Goal: Register for event/course

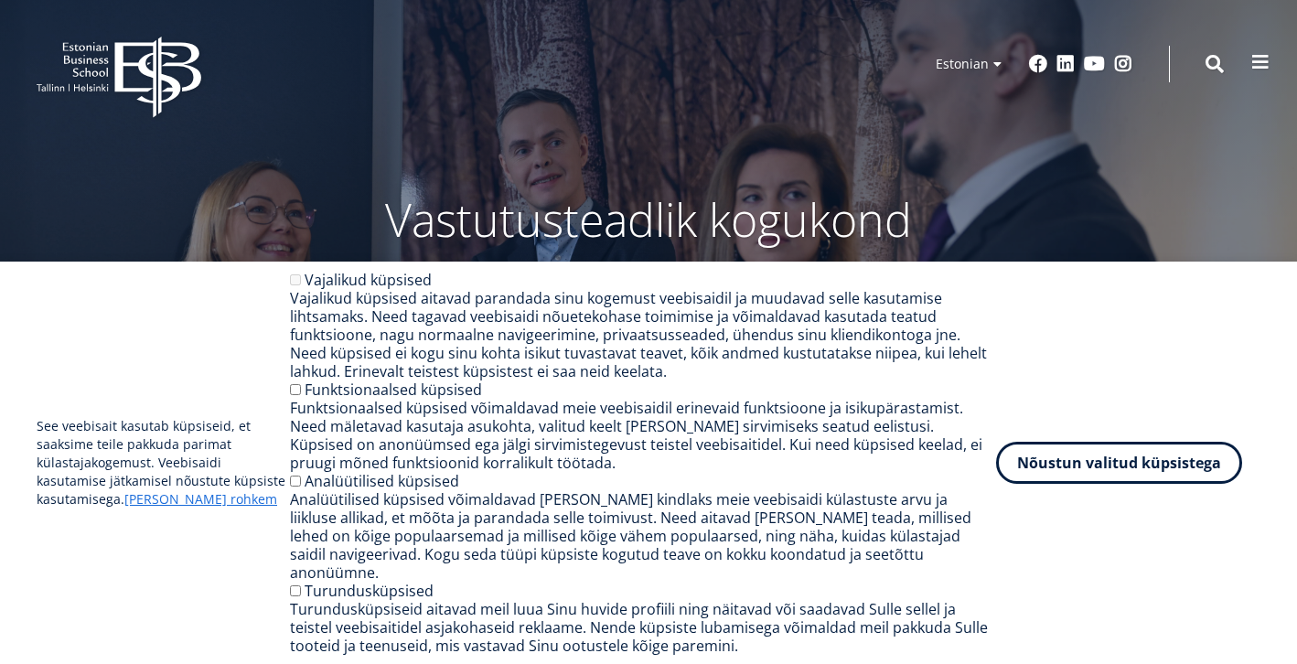
click at [1256, 69] on span at bounding box center [1260, 62] width 18 height 18
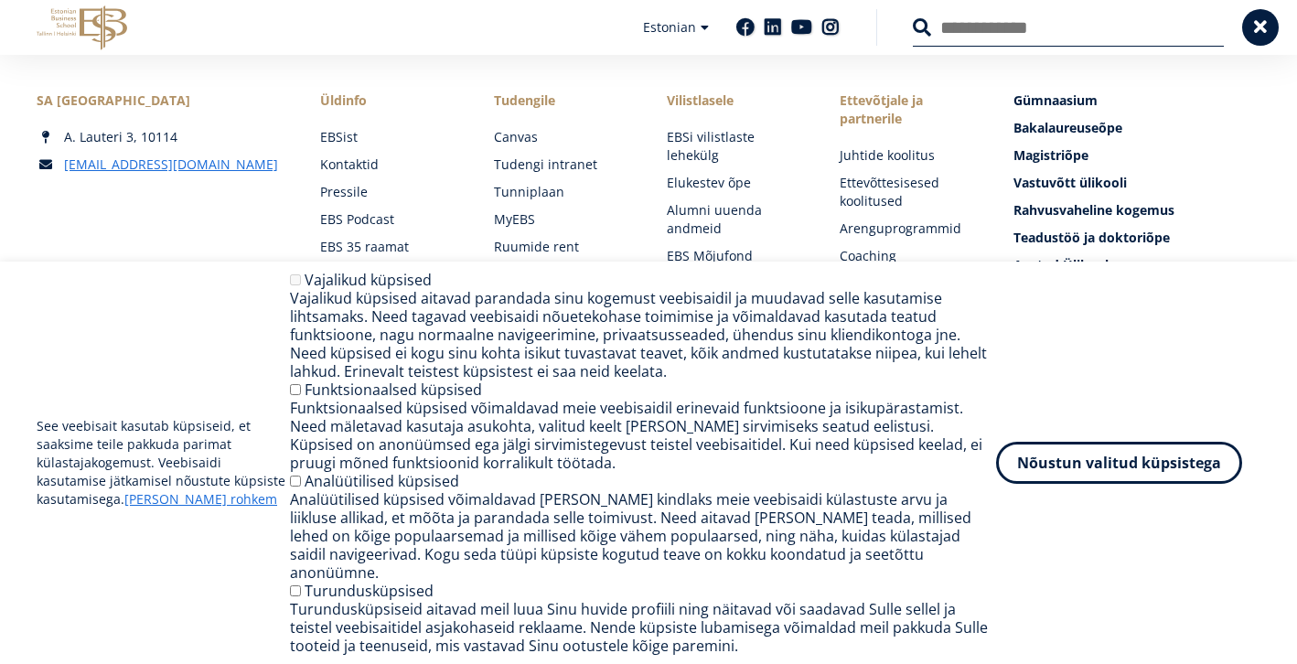
scroll to position [111, 0]
click at [1126, 472] on button "Nõustun valitud küpsistega" at bounding box center [1119, 459] width 246 height 42
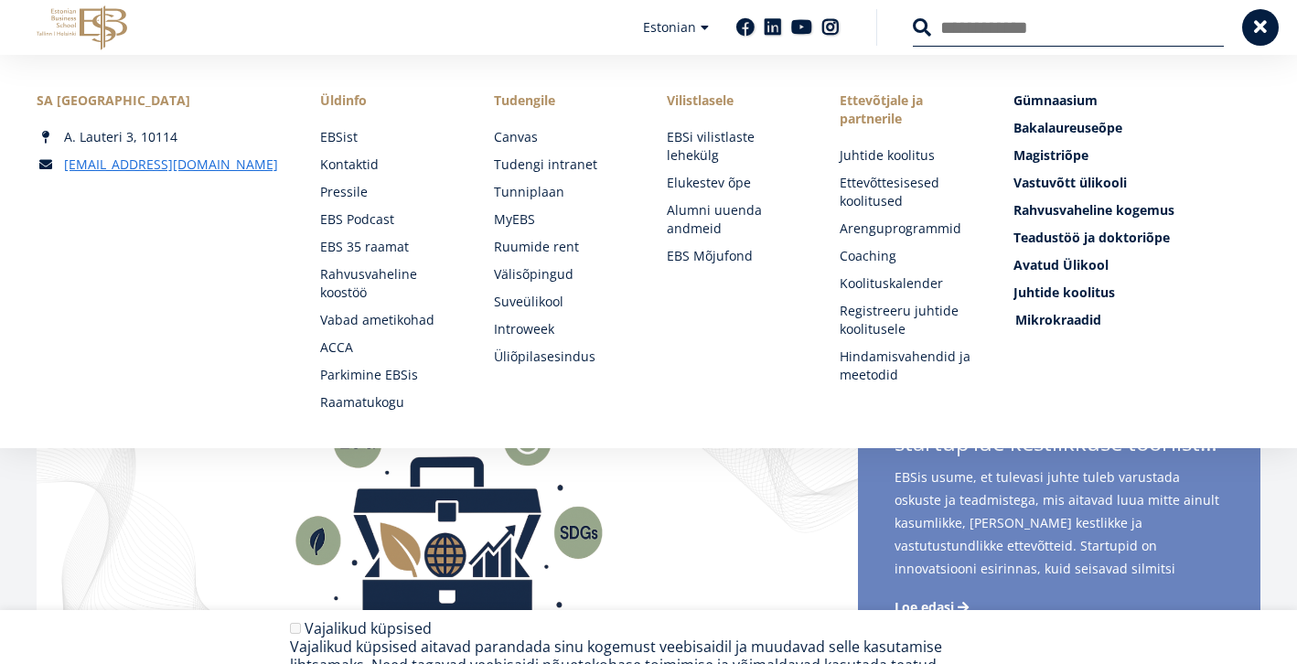
click at [1076, 319] on span "Mikrokraadid" at bounding box center [1058, 319] width 86 height 17
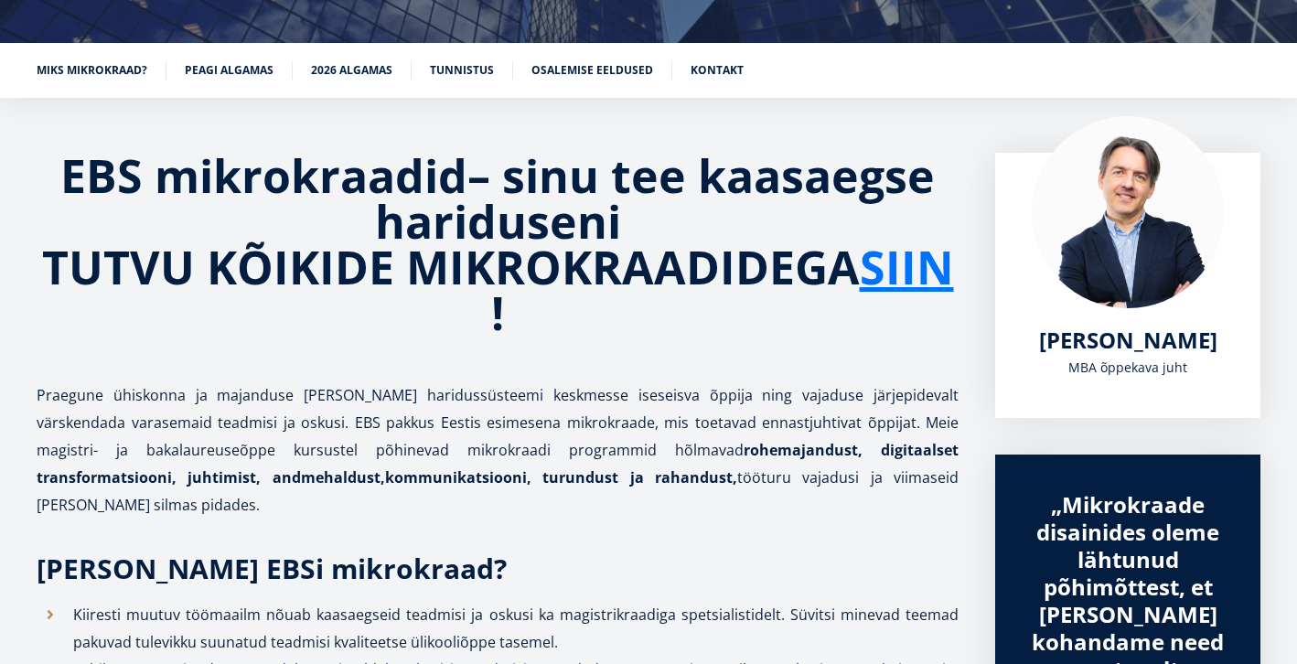
scroll to position [249, 0]
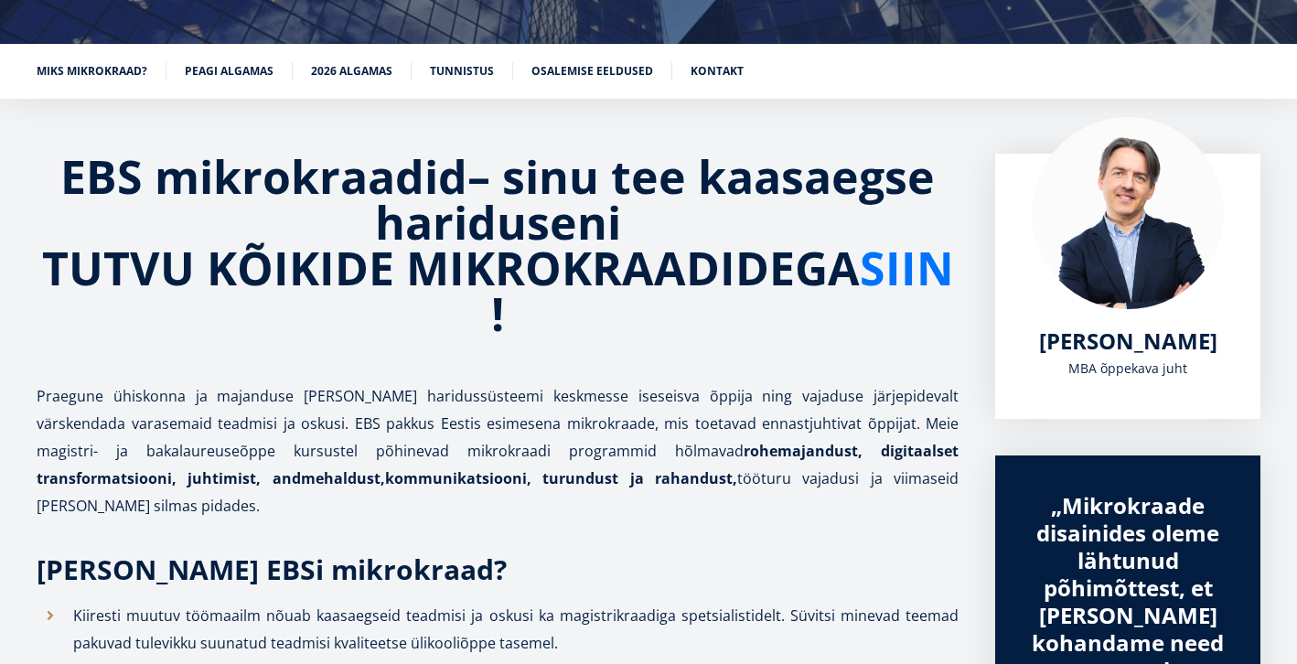
click at [860, 291] on link "SIIN" at bounding box center [907, 268] width 94 height 46
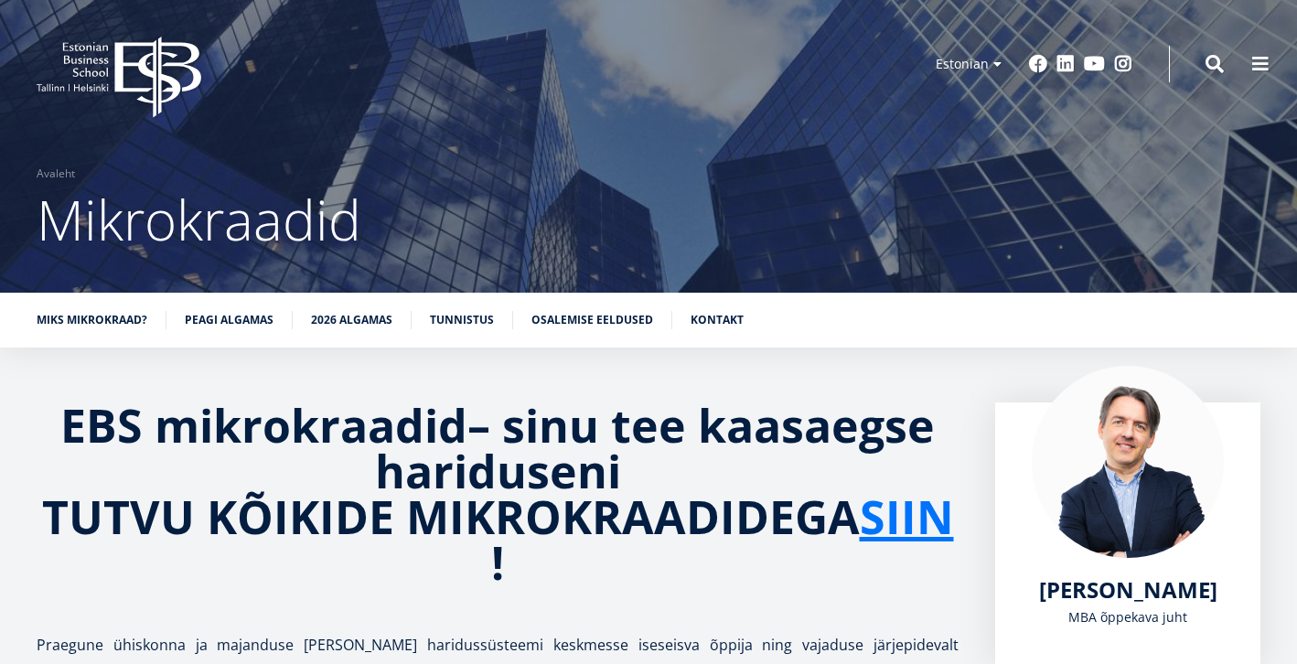
scroll to position [0, 0]
click at [1254, 59] on span at bounding box center [1260, 62] width 18 height 18
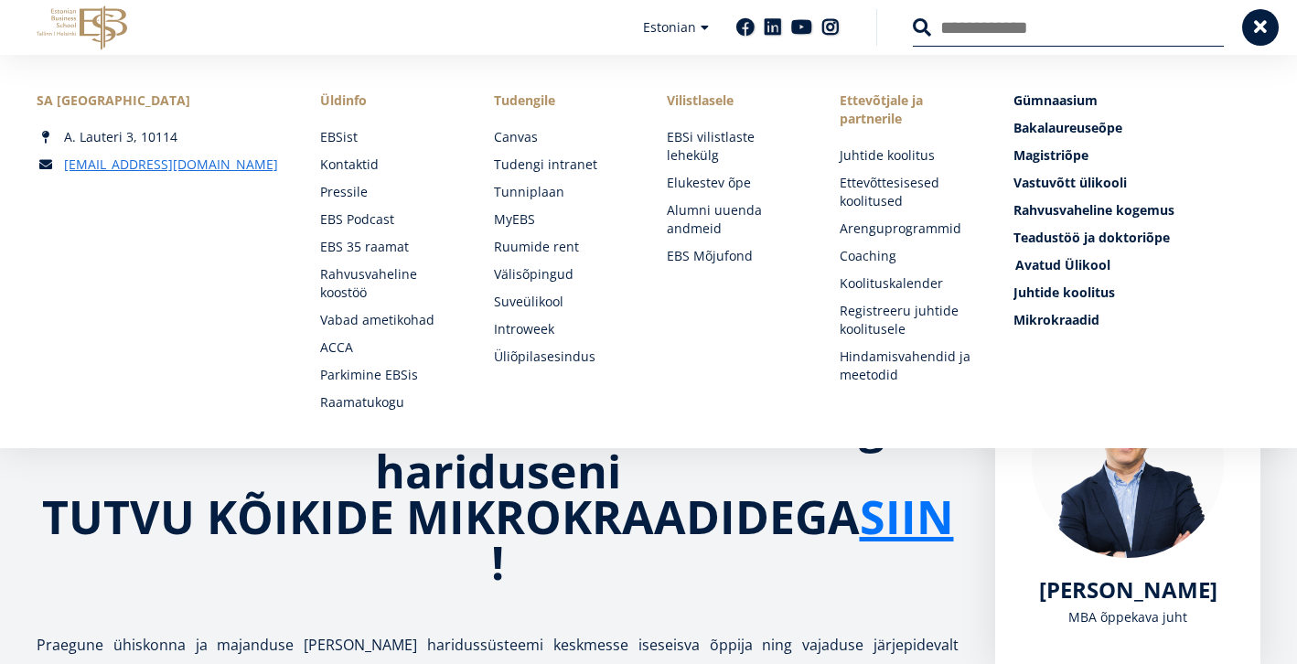
click at [1087, 261] on span "Avatud Ülikool Tutvu ja registreeru" at bounding box center [1062, 264] width 95 height 17
click at [1071, 262] on span "Avatud Ülikool Tutvu ja registreeru" at bounding box center [1062, 264] width 95 height 17
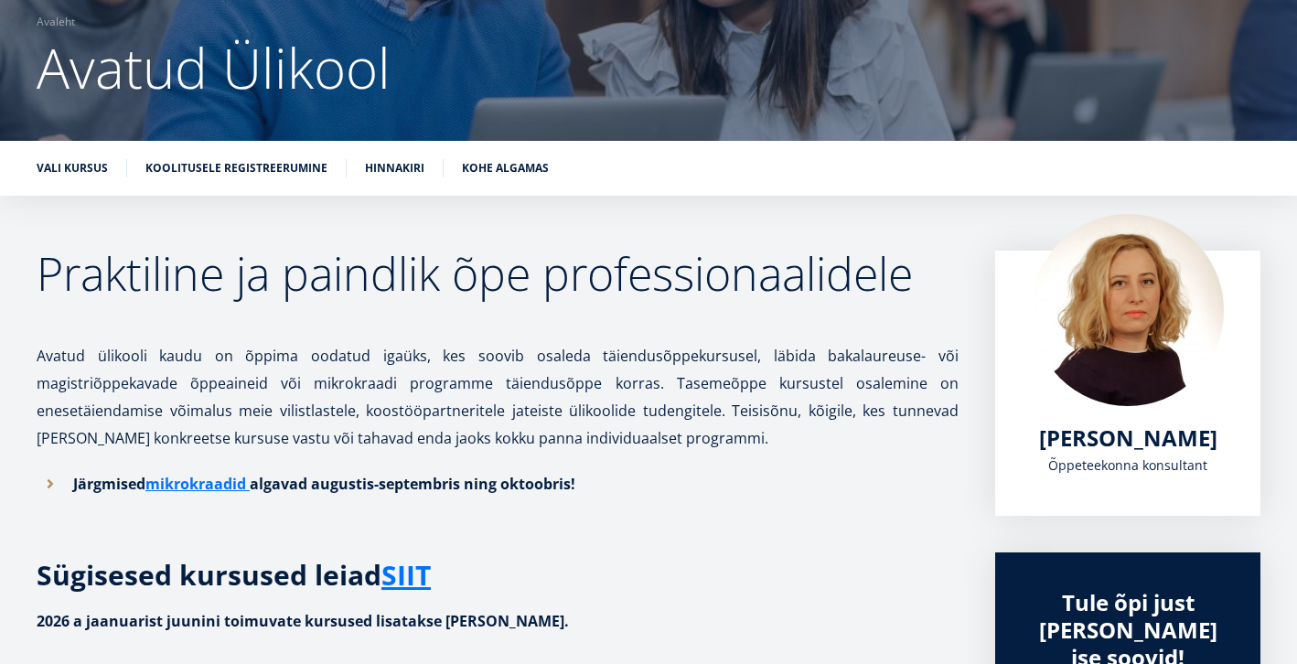
scroll to position [112, 0]
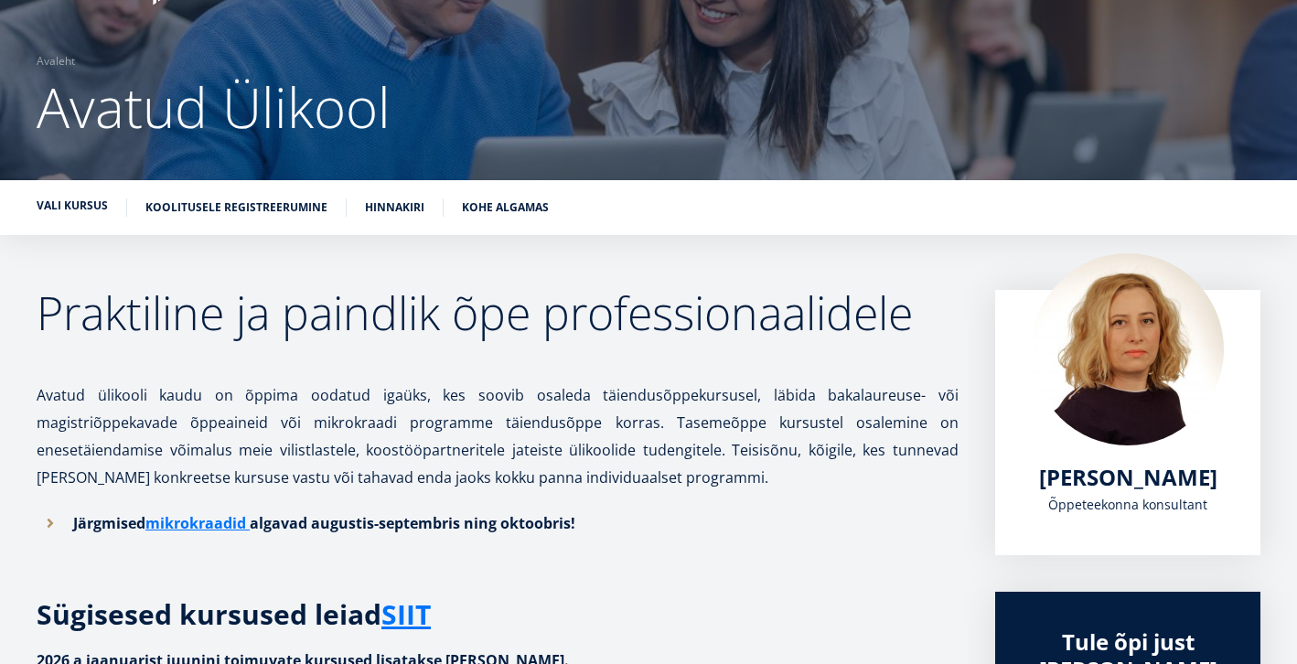
click at [82, 210] on link "Vali kursus" at bounding box center [72, 206] width 71 height 18
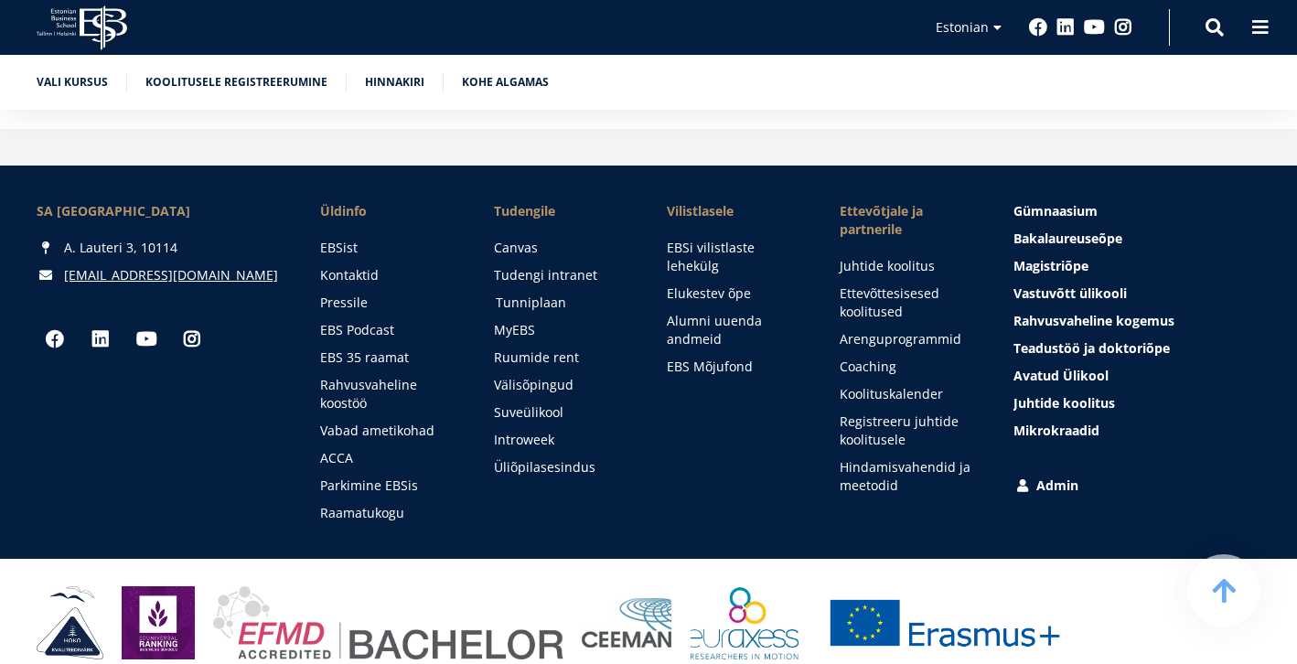
scroll to position [4442, 0]
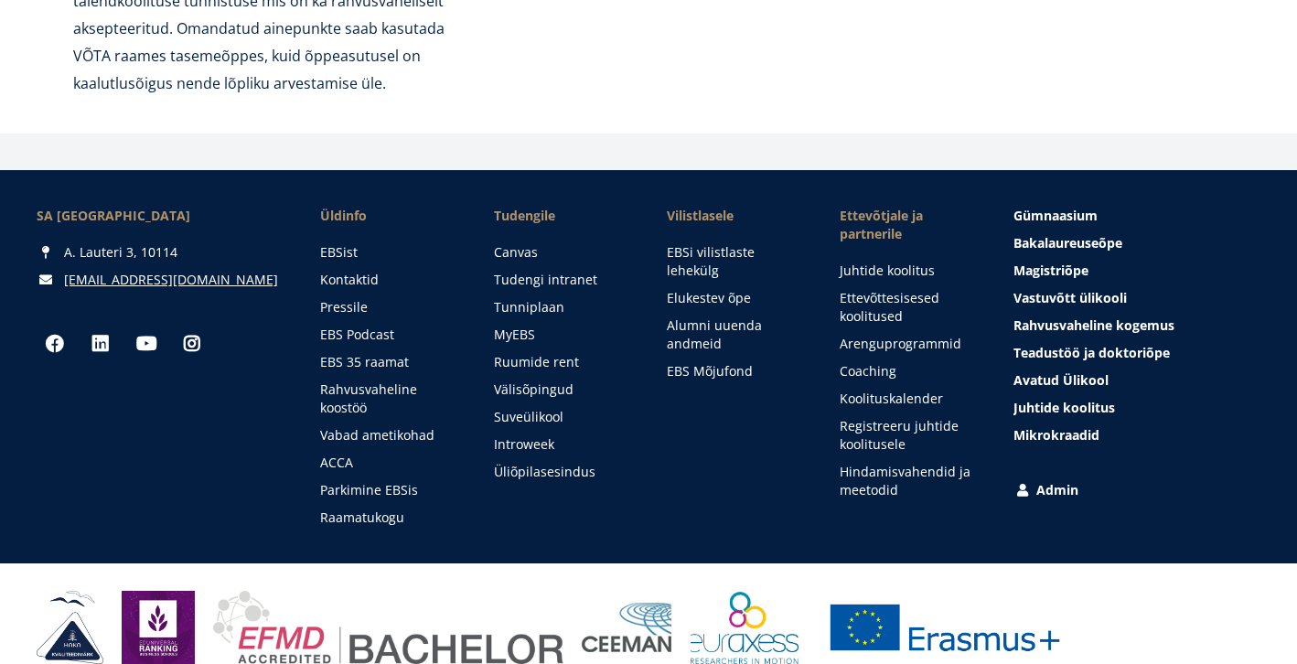
scroll to position [112, 0]
